Goal: Transaction & Acquisition: Purchase product/service

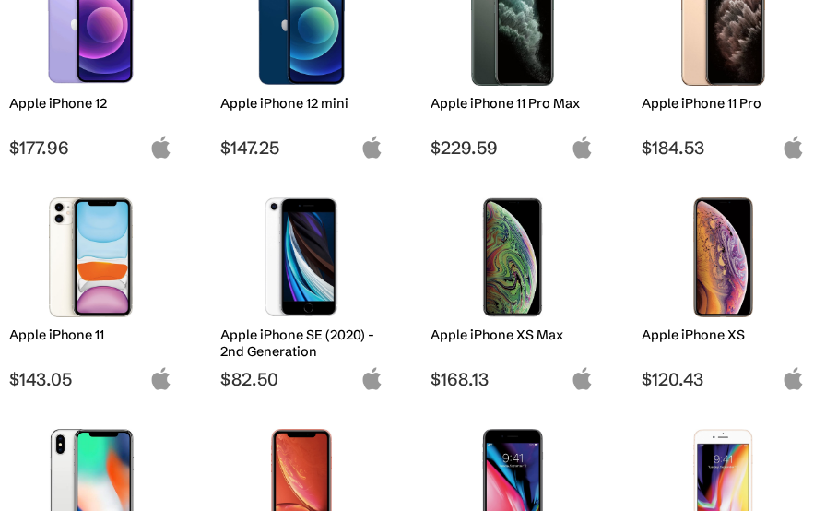
scroll to position [1475, 0]
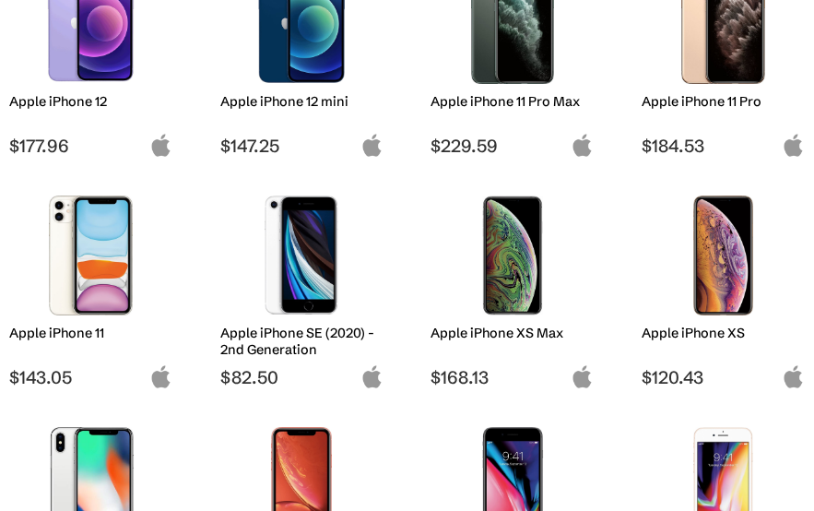
click at [91, 301] on img at bounding box center [90, 255] width 135 height 120
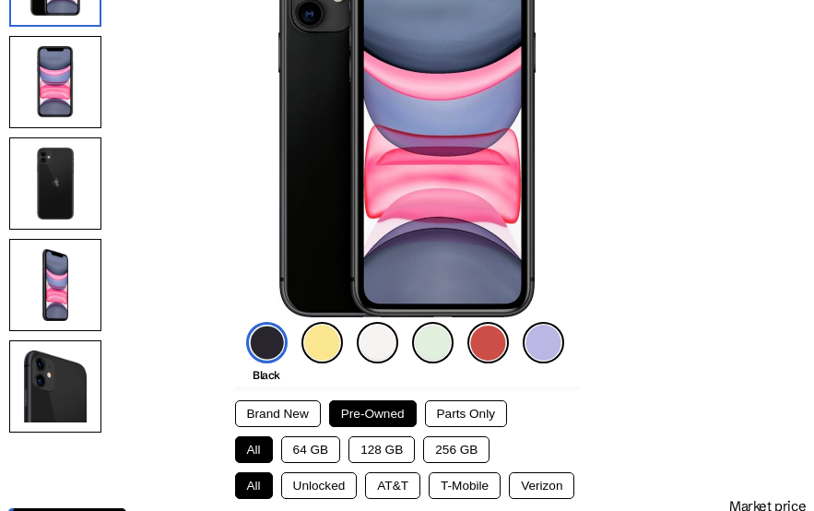
scroll to position [277, 0]
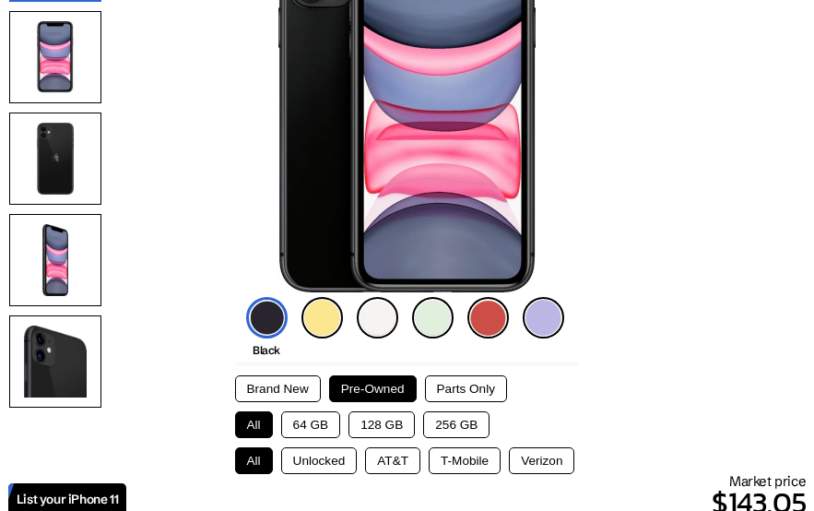
click at [363, 427] on button "128 GB" at bounding box center [381, 424] width 66 height 27
click at [328, 465] on button "Unlocked" at bounding box center [319, 460] width 77 height 27
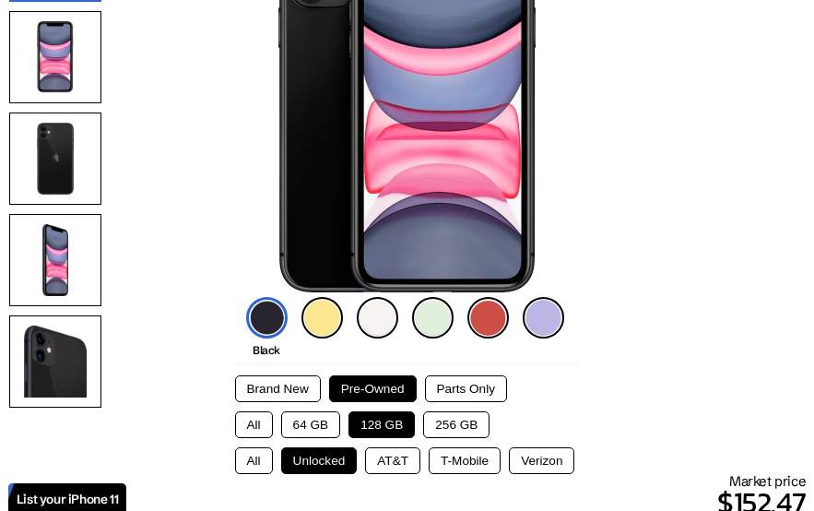
click at [255, 465] on button "All" at bounding box center [254, 460] width 38 height 27
click at [294, 465] on button "Unlocked" at bounding box center [319, 460] width 77 height 27
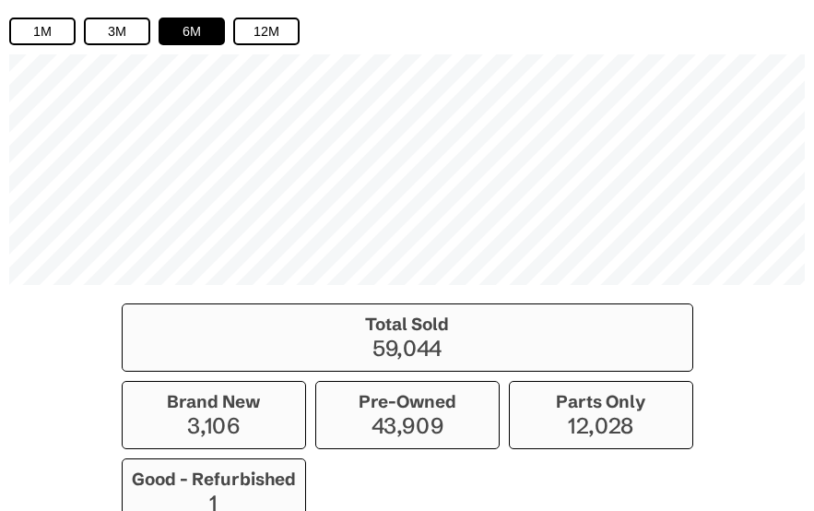
scroll to position [1364, 0]
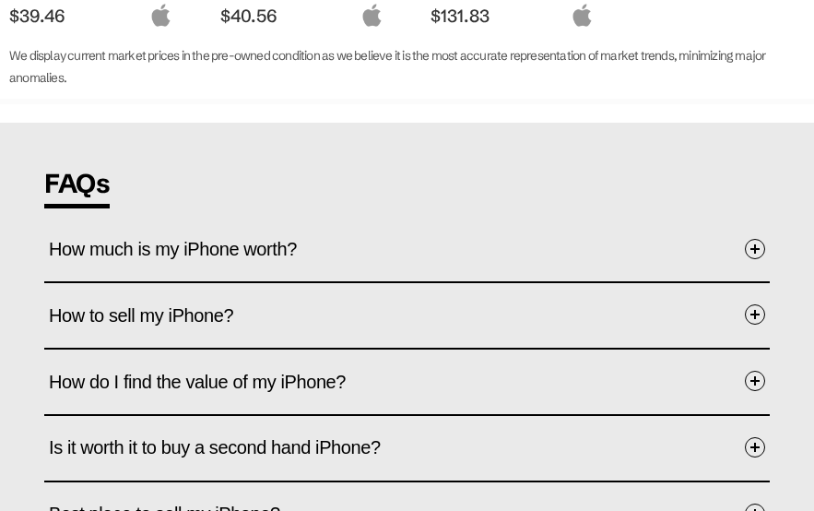
scroll to position [3134, 0]
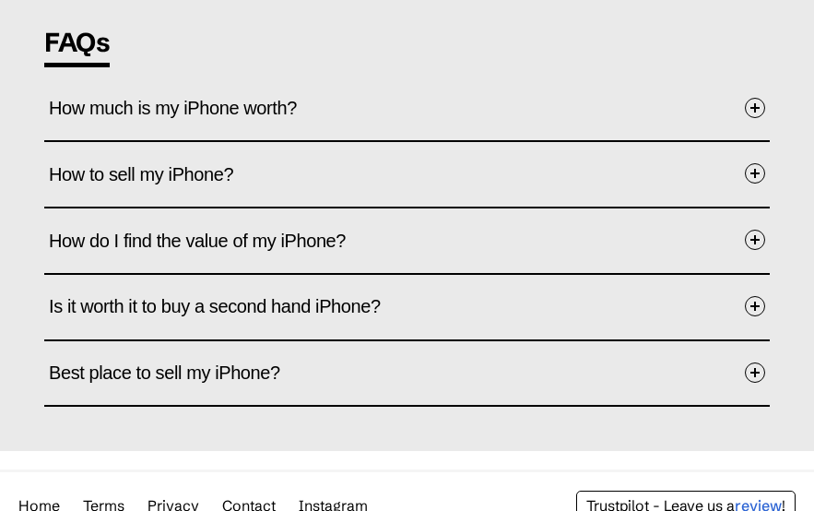
click at [332, 346] on button "Best place to sell my iPhone?" at bounding box center [407, 373] width 716 height 55
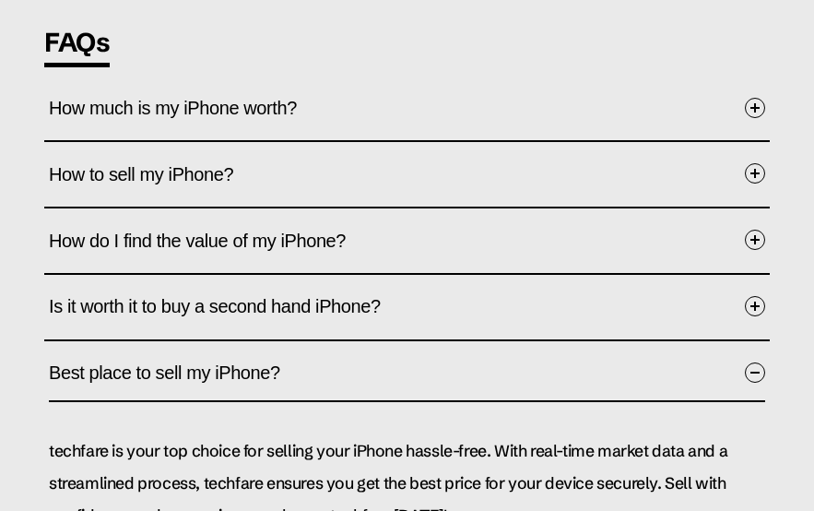
click at [332, 346] on button "Best place to sell my iPhone?" at bounding box center [407, 374] width 716 height 57
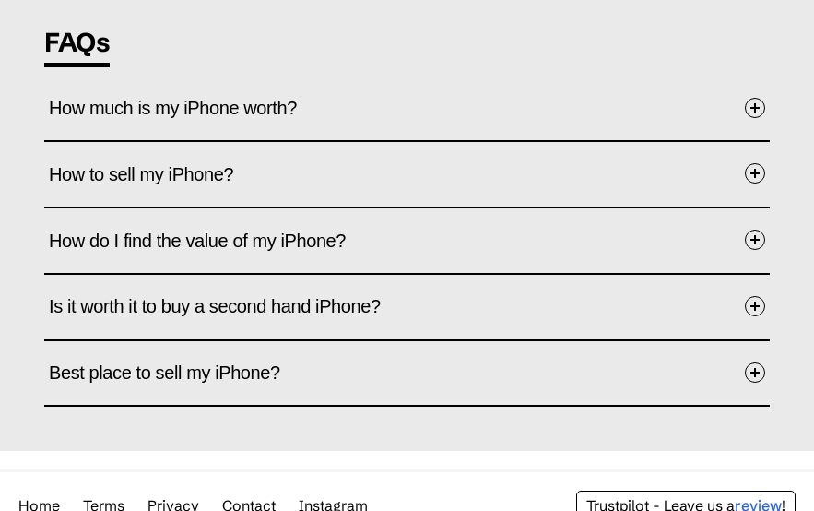
scroll to position [3042, 0]
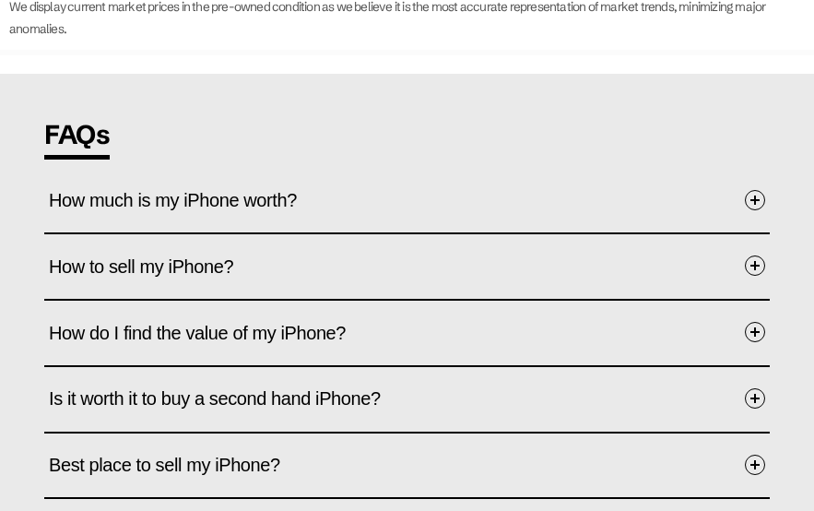
click at [299, 176] on span "How much is my iPhone worth?" at bounding box center [187, 199] width 276 height 57
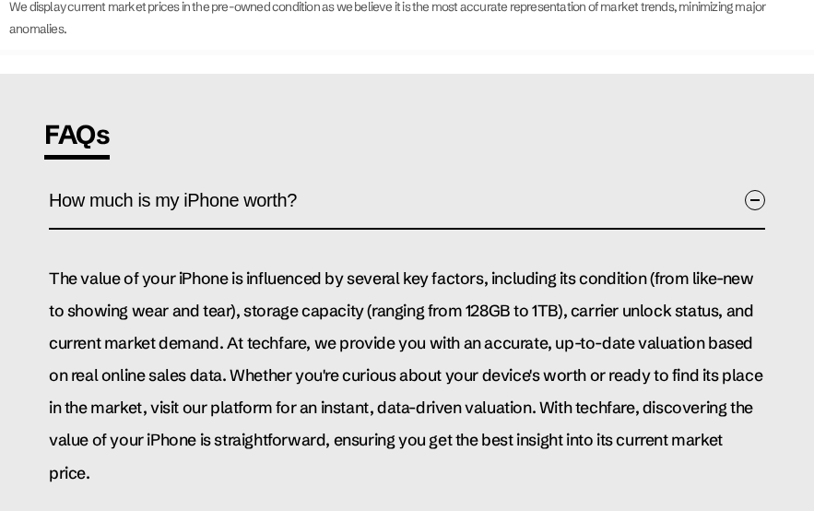
click at [299, 176] on span "How much is my iPhone worth?" at bounding box center [187, 199] width 276 height 57
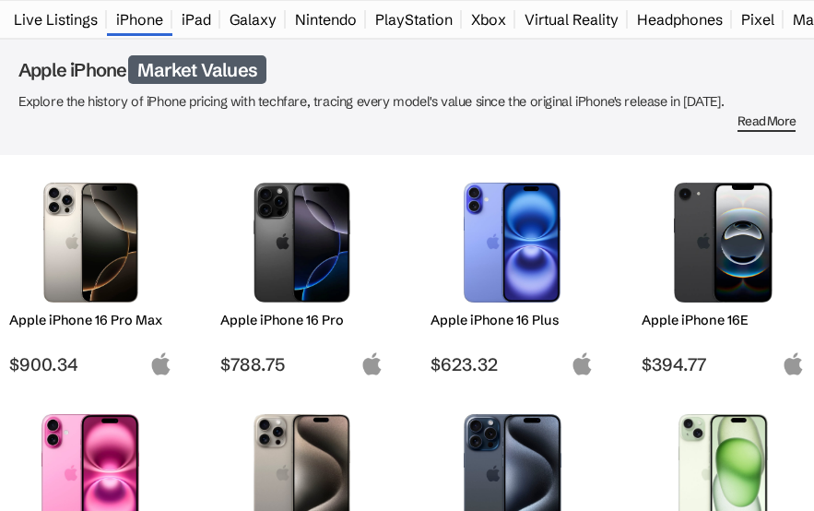
scroll to position [0, 0]
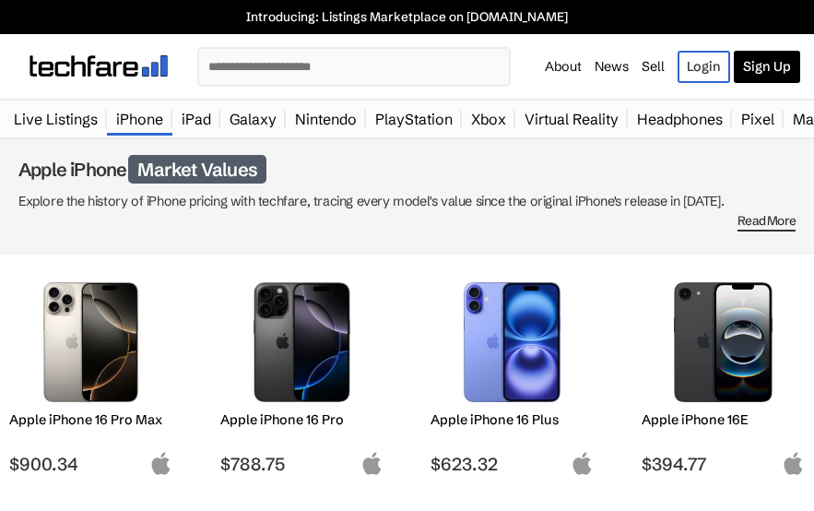
click at [61, 124] on link "Live Listings" at bounding box center [56, 118] width 102 height 37
